Goal: Learn about a topic

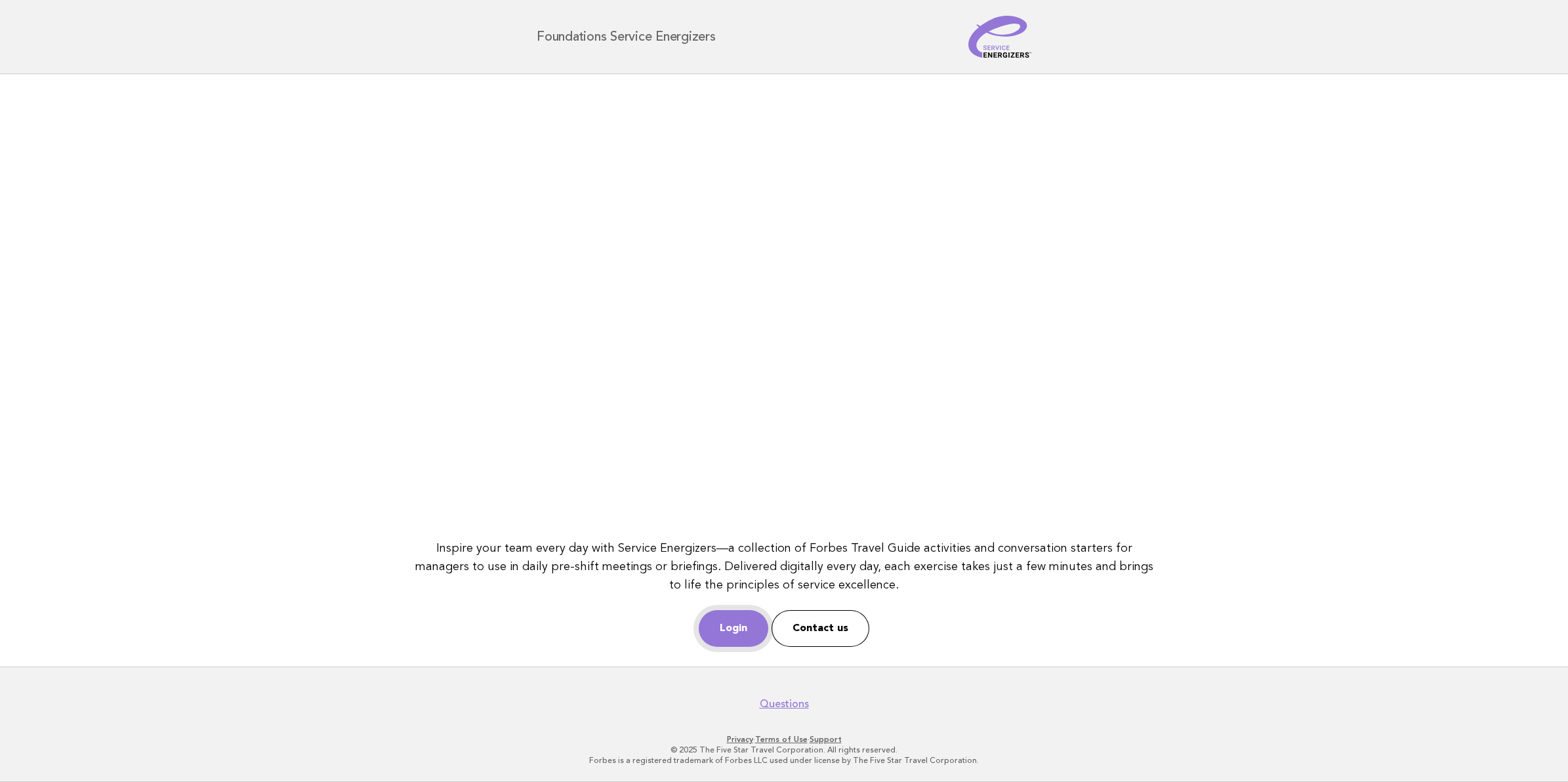
click at [732, 620] on link "Login" at bounding box center [733, 628] width 69 height 36
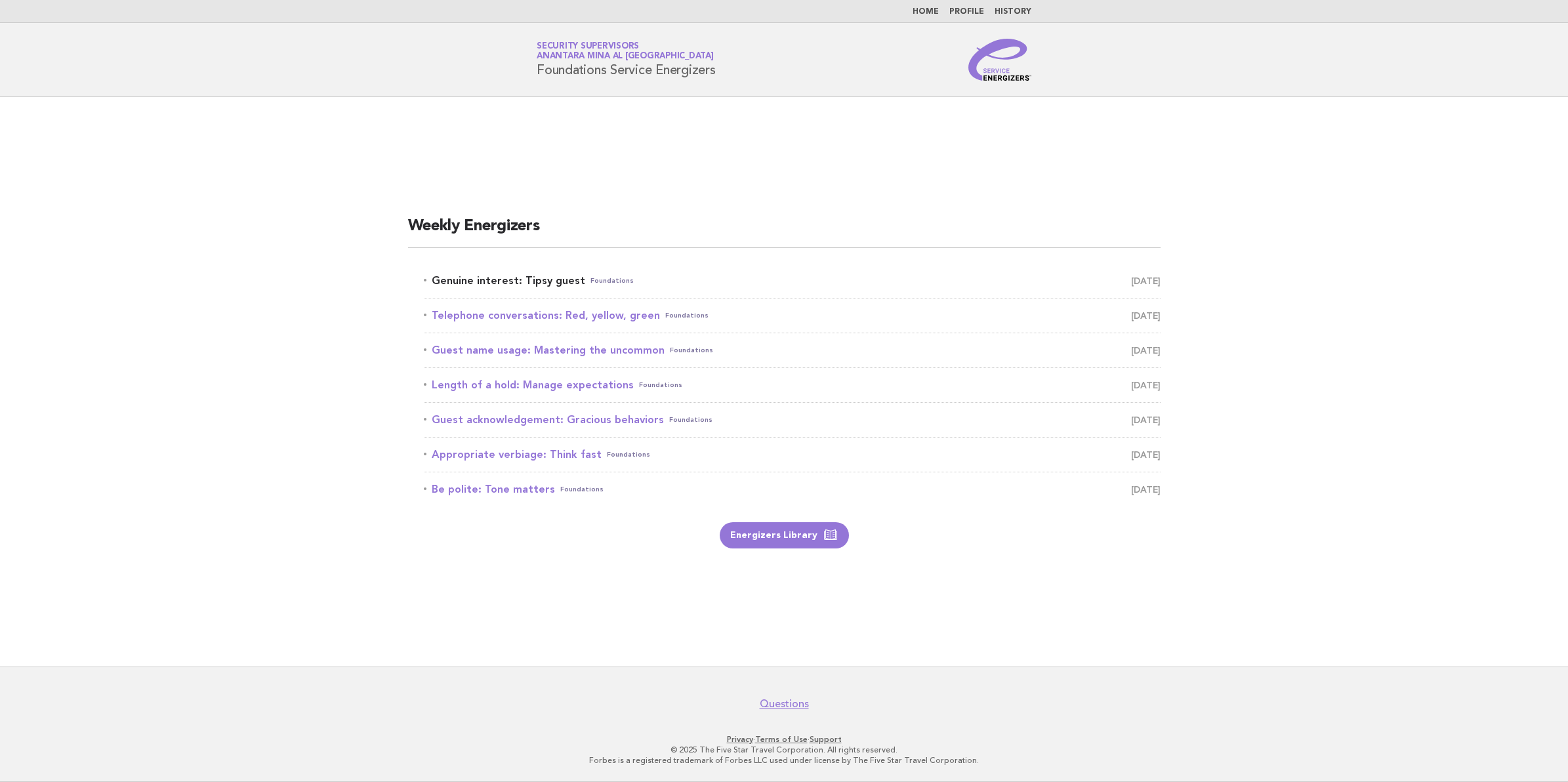
click at [552, 279] on link "Genuine interest: Tipsy guest Foundations September 14" at bounding box center [792, 281] width 737 height 18
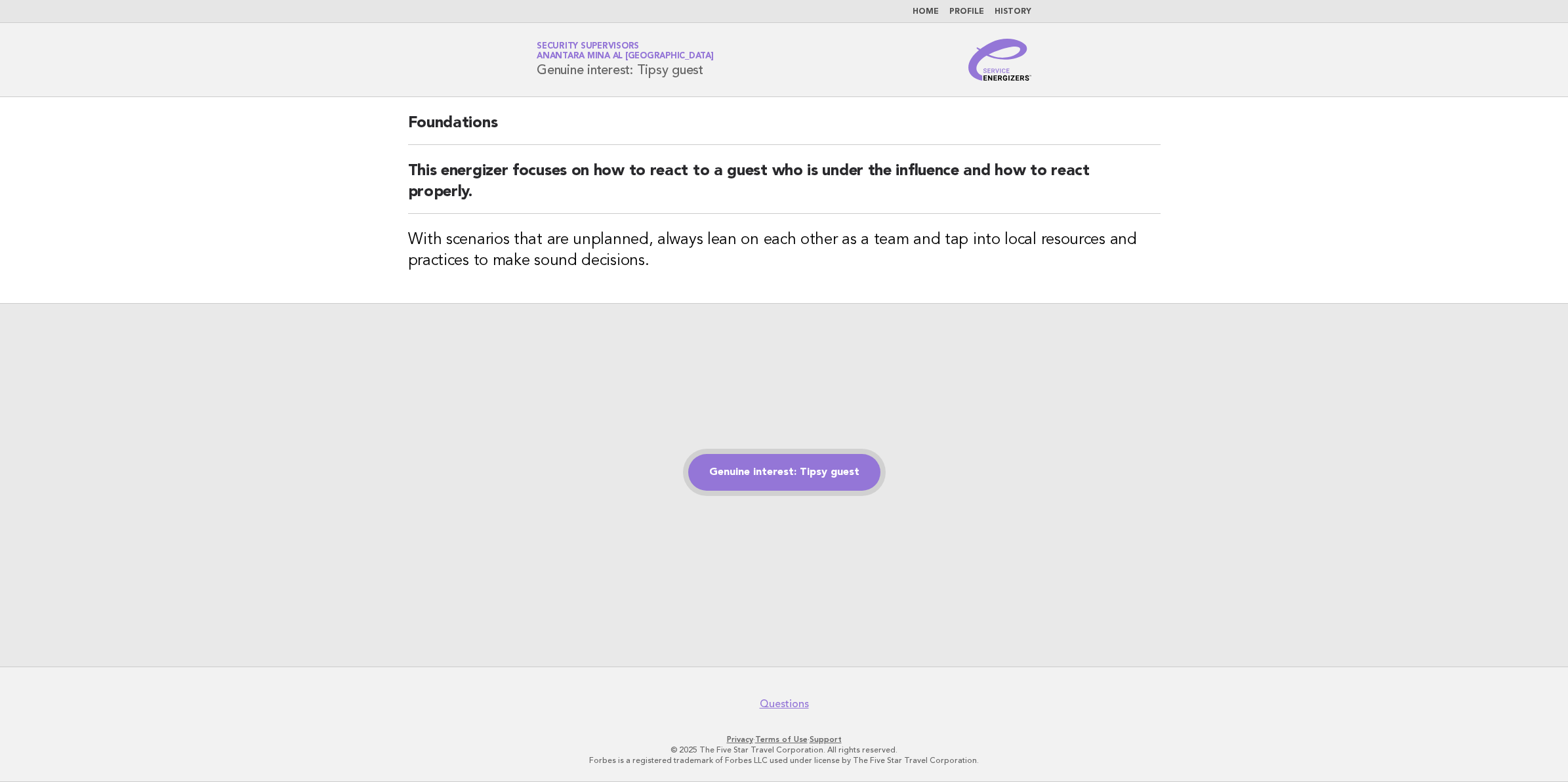
click at [803, 477] on link "Genuine interest: Tipsy guest" at bounding box center [784, 472] width 192 height 36
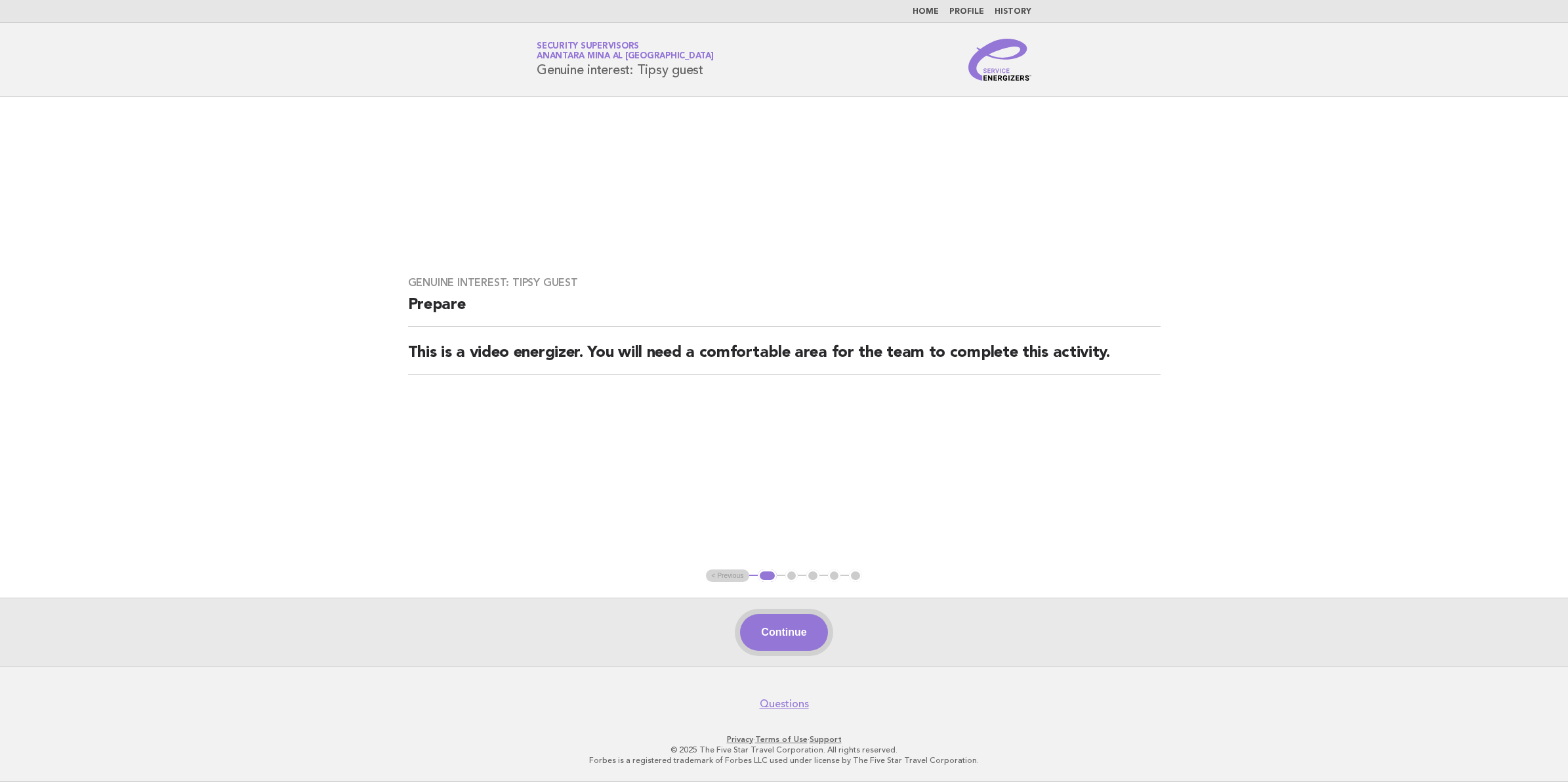
click at [784, 625] on button "Continue" at bounding box center [784, 632] width 88 height 36
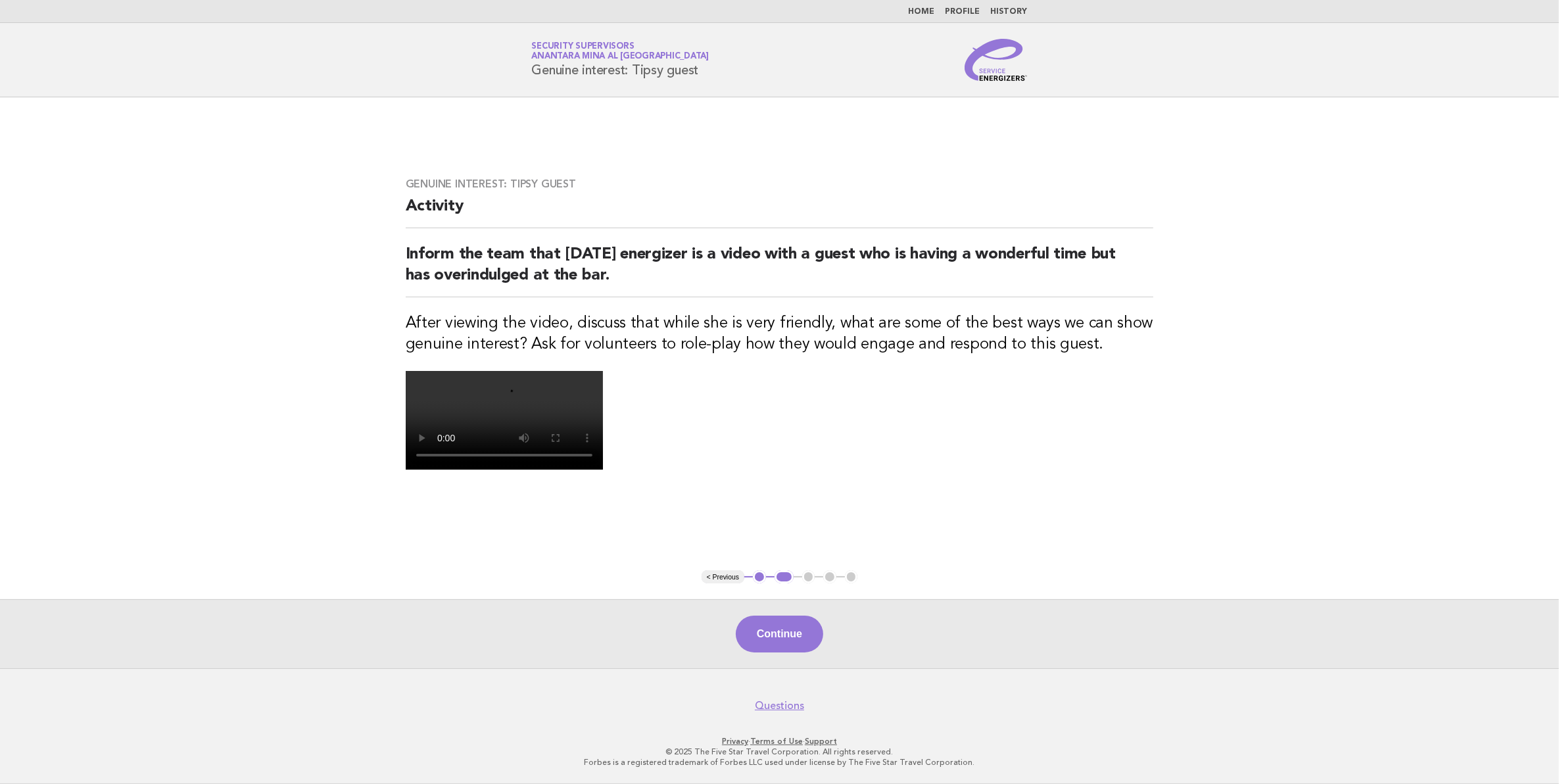
scroll to position [196, 0]
click at [783, 632] on button "Continue" at bounding box center [779, 634] width 88 height 36
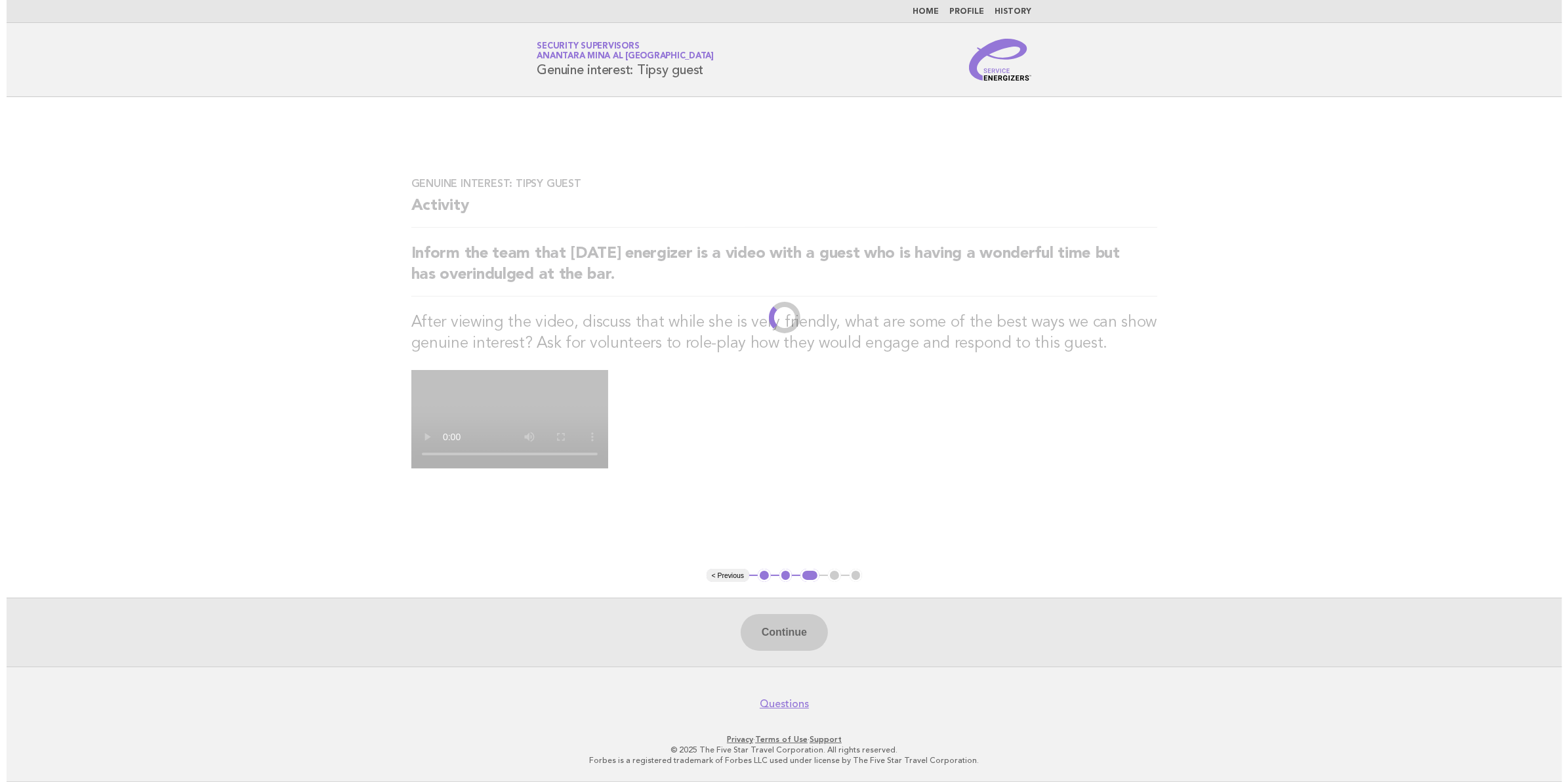
scroll to position [0, 0]
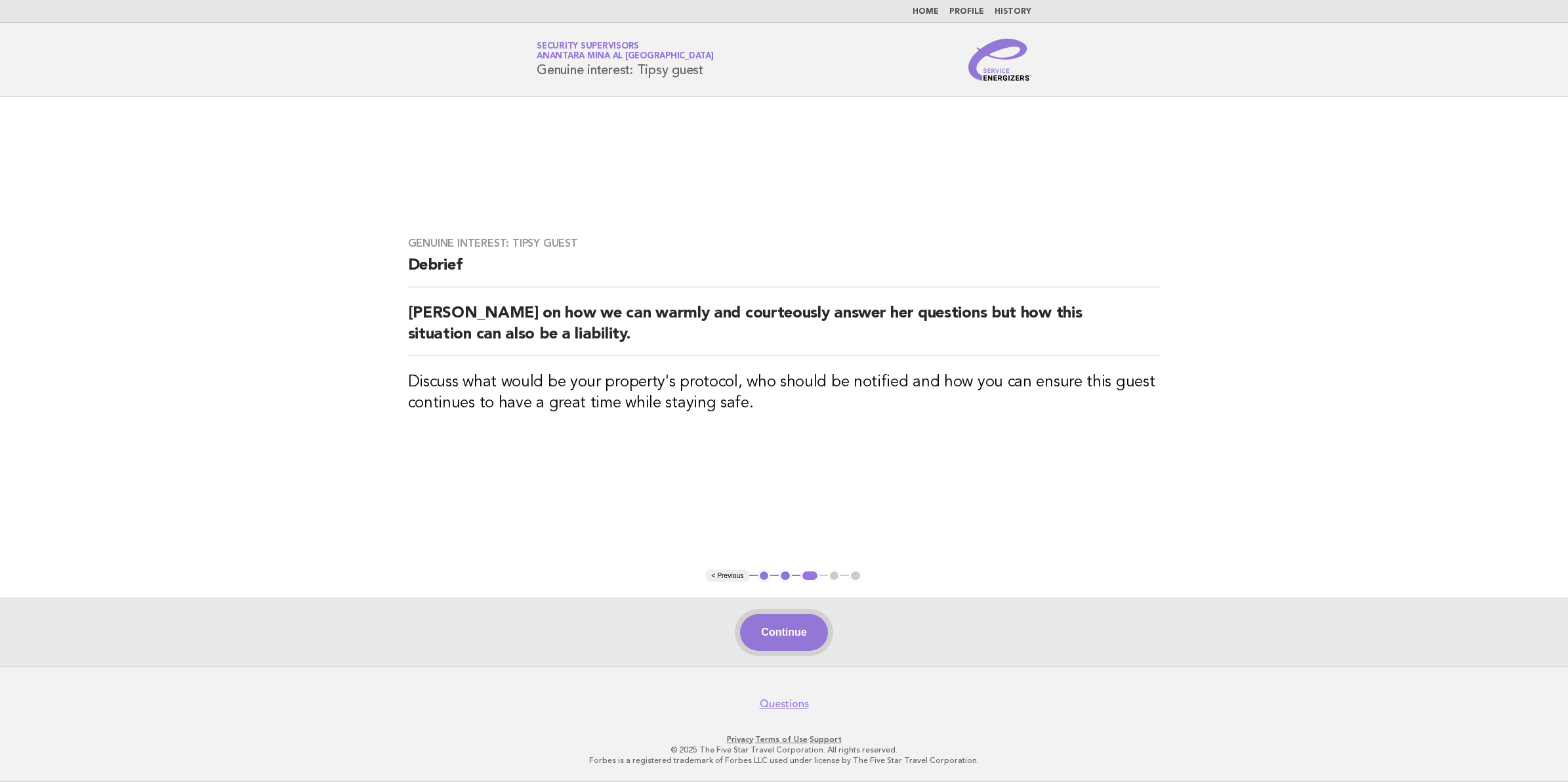
click at [787, 628] on button "Continue" at bounding box center [784, 632] width 88 height 36
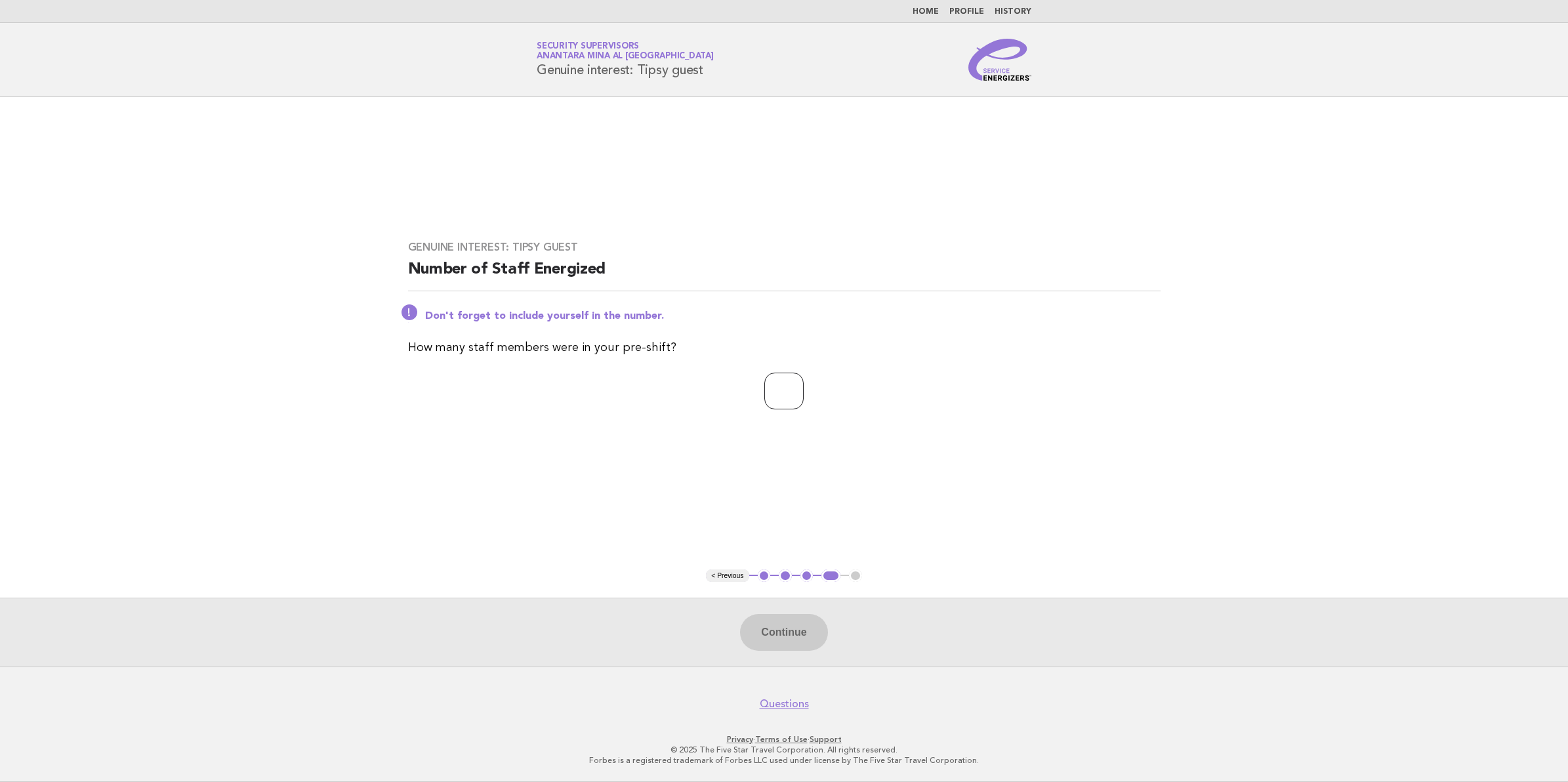
click at [786, 392] on input "number" at bounding box center [784, 391] width 39 height 36
type input "**"
click at [779, 624] on button "Continue" at bounding box center [784, 632] width 88 height 36
